Goal: Find specific page/section: Find specific page/section

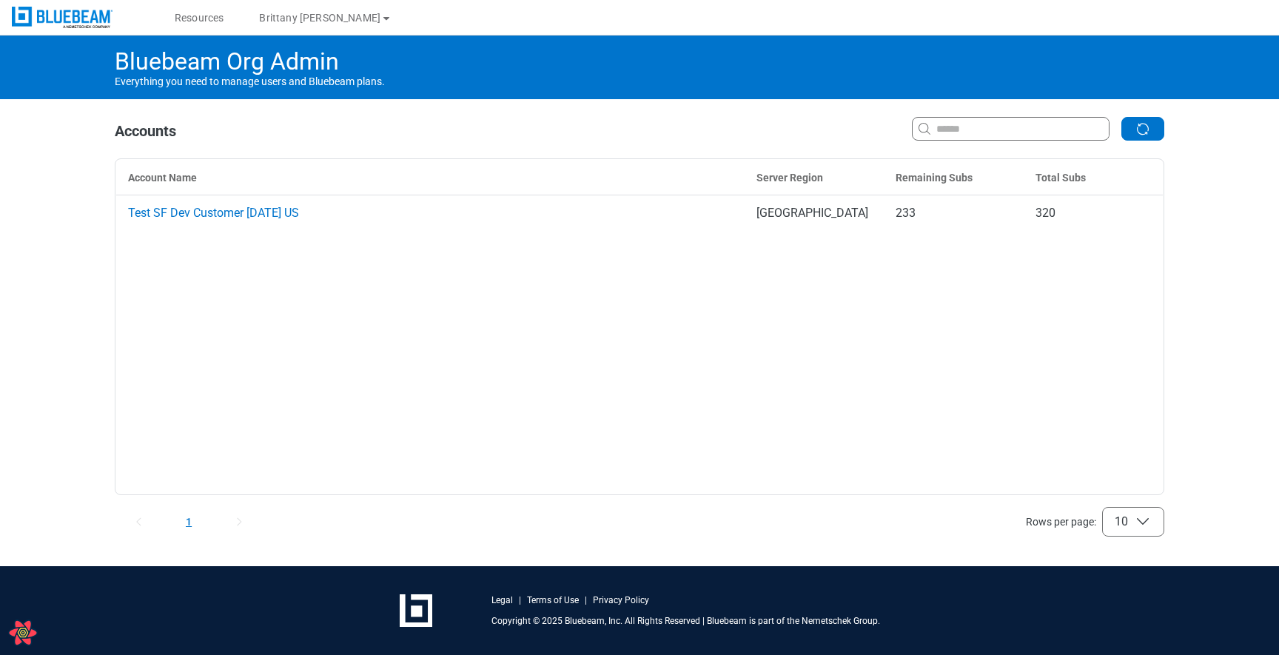
select select "**"
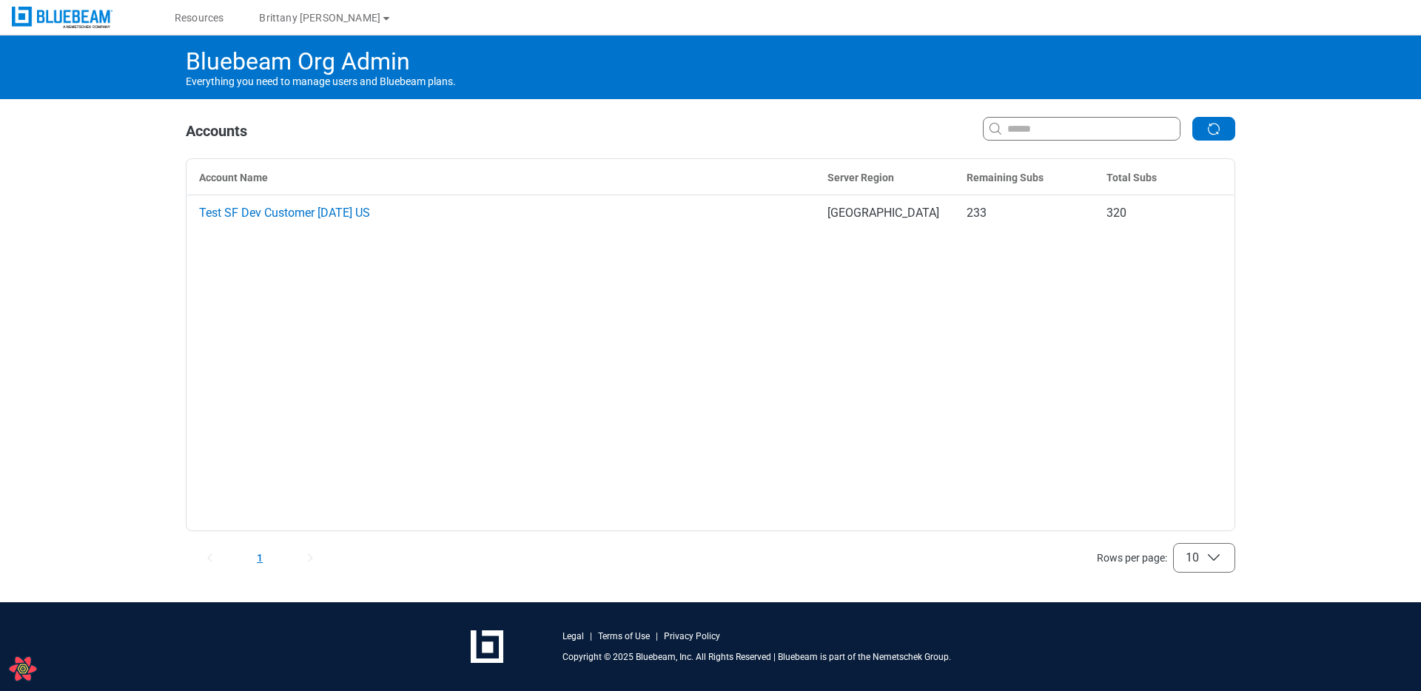
select select "**"
